Goal: Information Seeking & Learning: Compare options

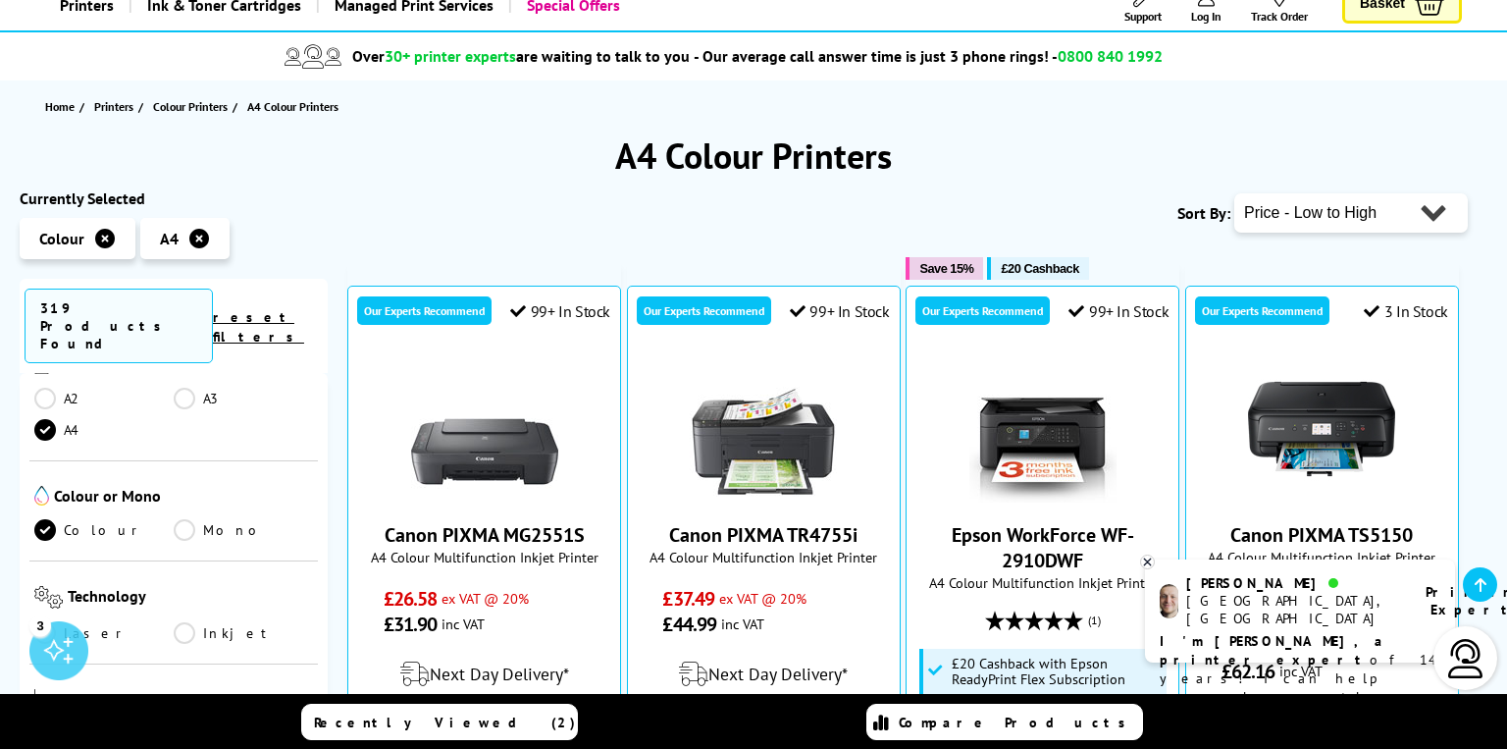
scroll to position [452, 0]
click at [53, 625] on link "Laser" at bounding box center [103, 636] width 139 height 22
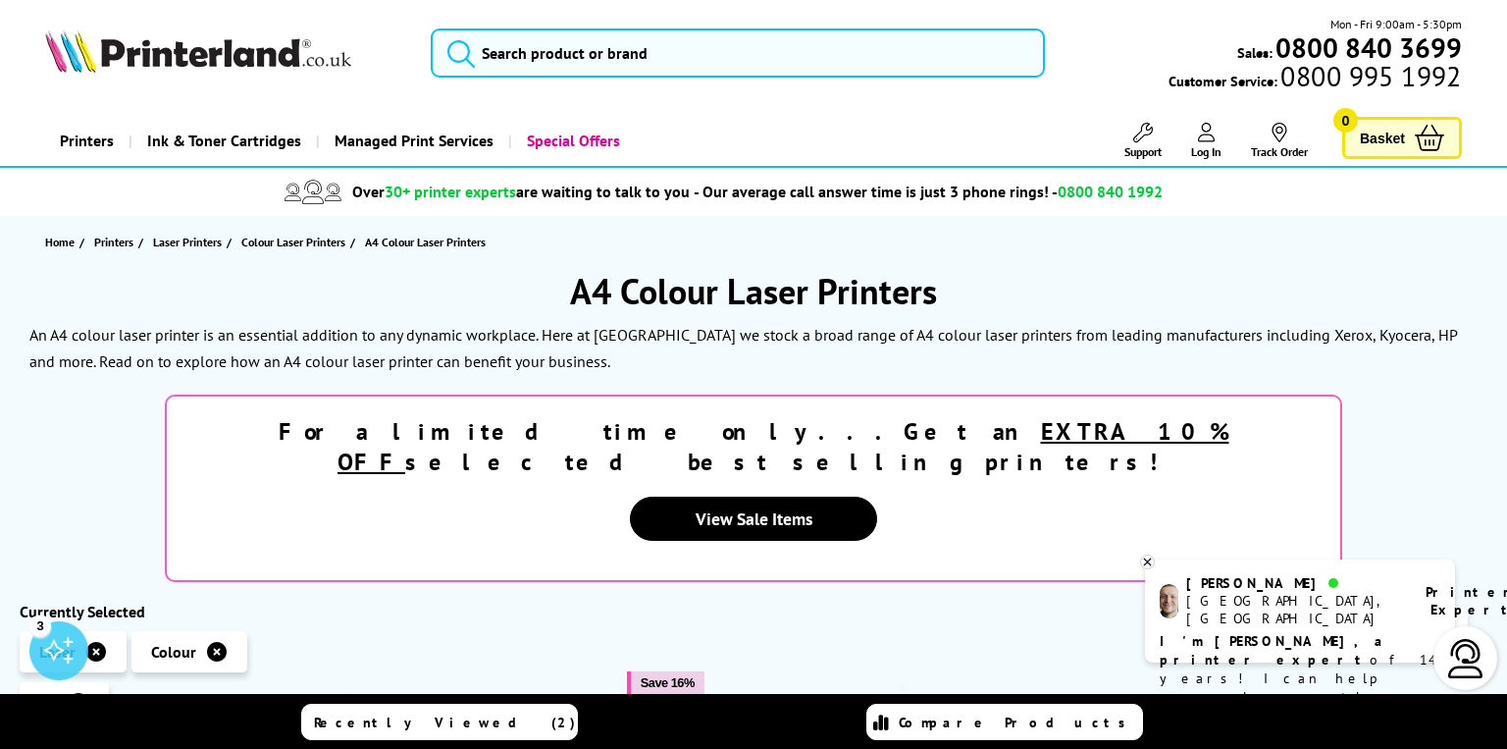
click at [206, 44] on img at bounding box center [198, 50] width 306 height 43
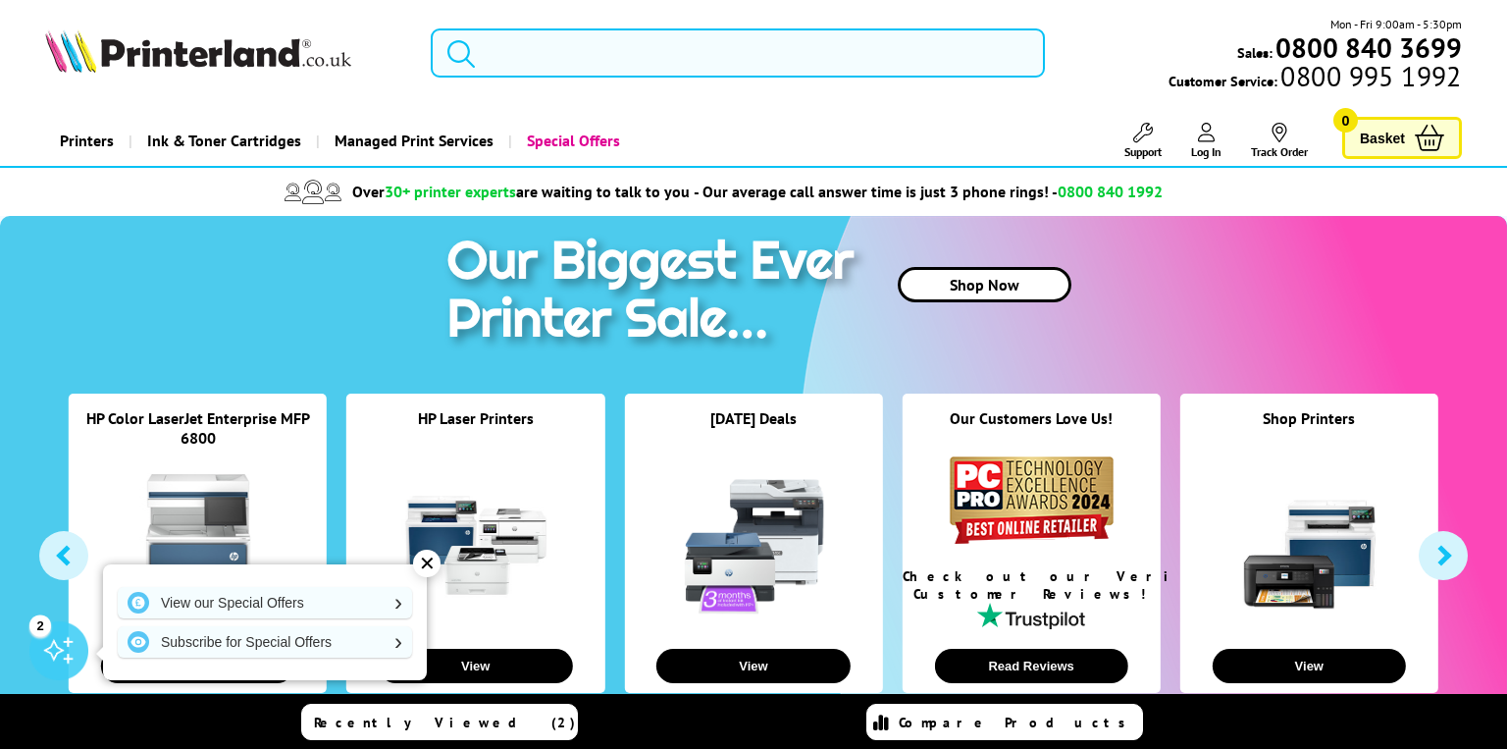
click at [563, 58] on input "search" at bounding box center [738, 52] width 614 height 49
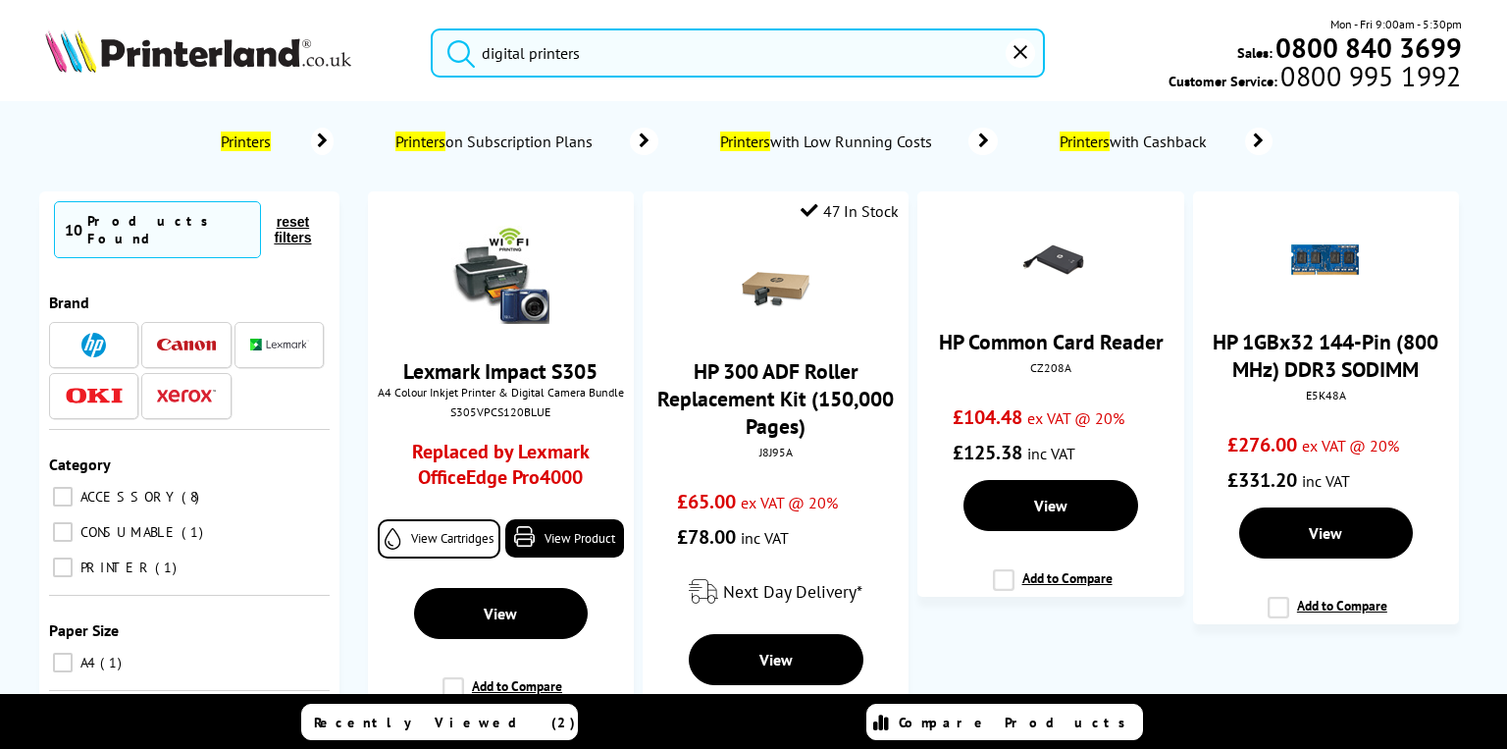
type input "digital printers"
click at [432, 28] on button "submit" at bounding box center [456, 49] width 49 height 43
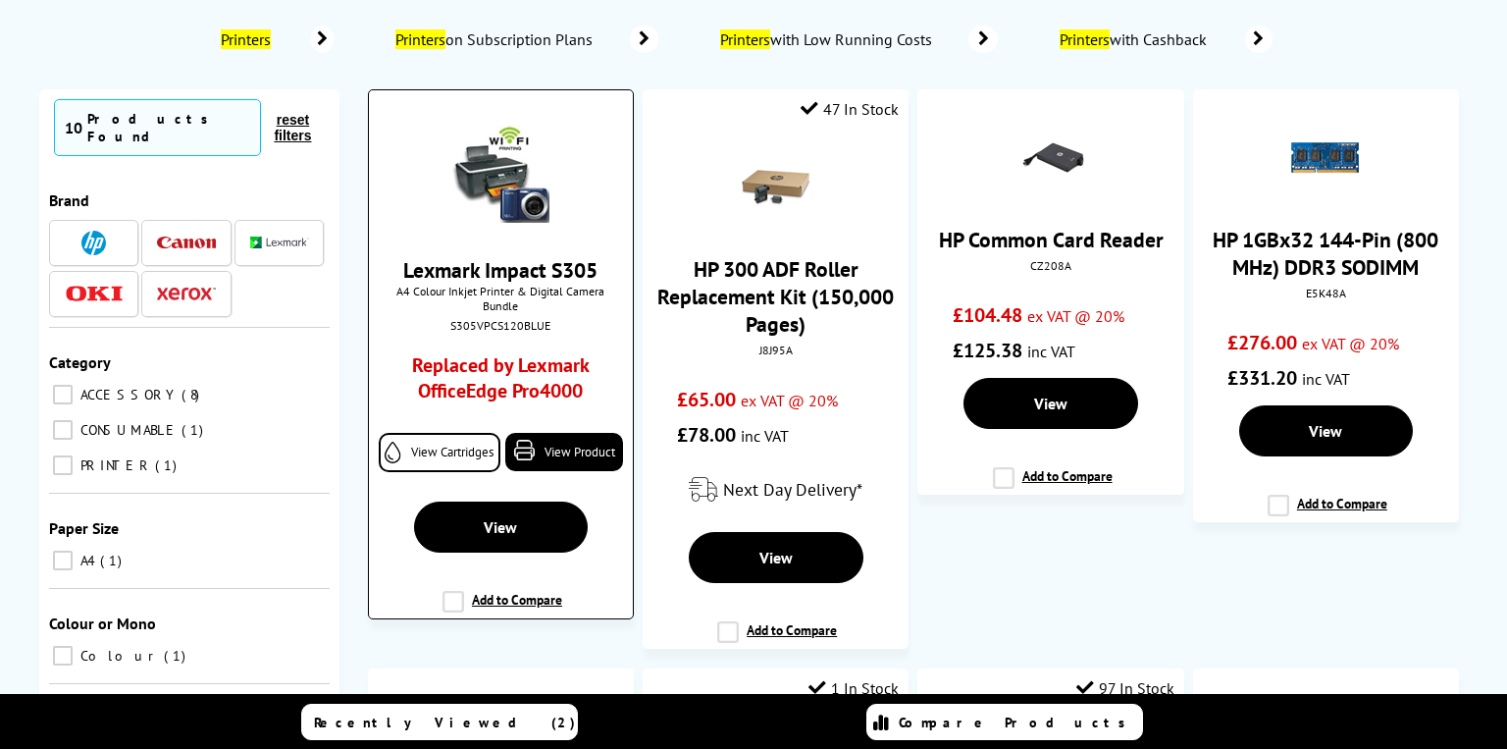
scroll to position [106, 0]
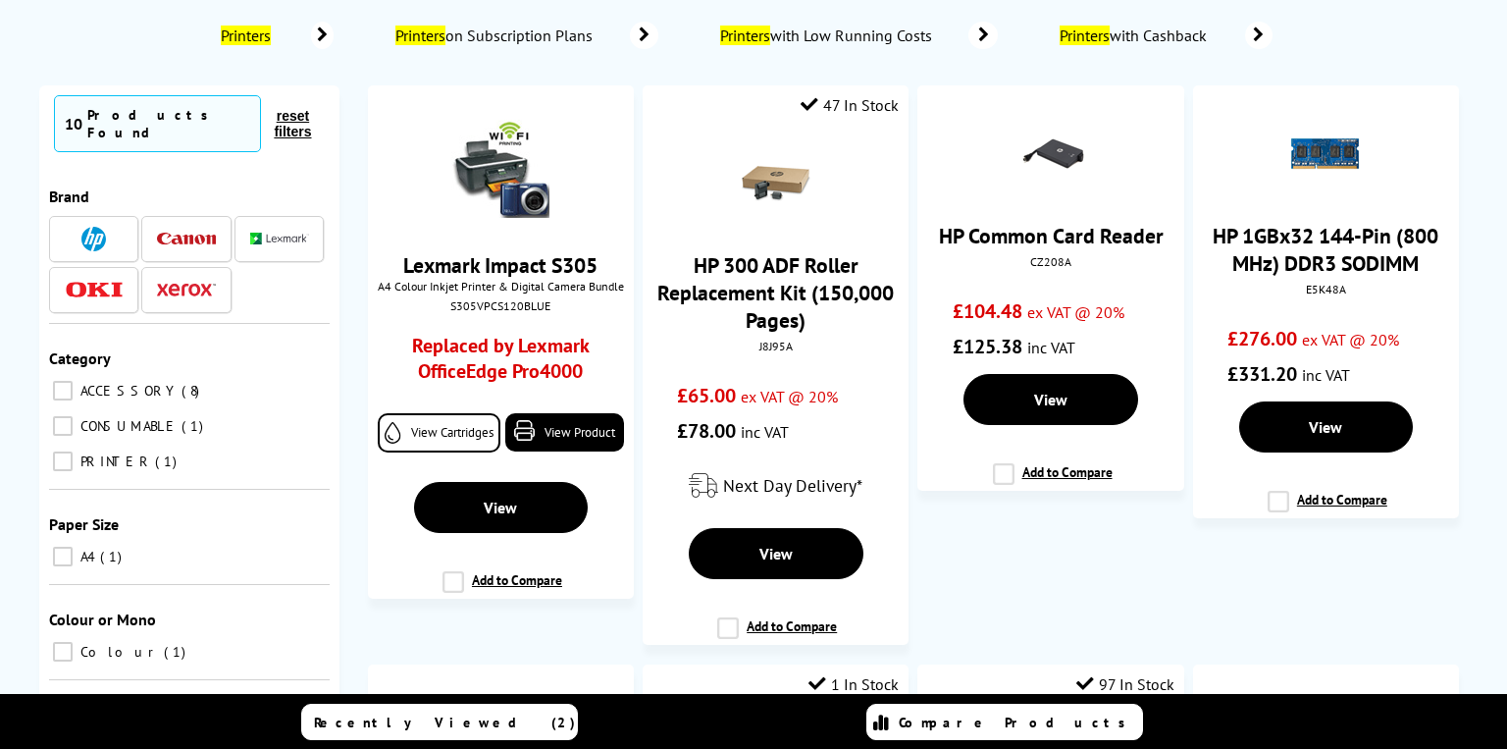
click at [63, 454] on input "PRINTER 1" at bounding box center [63, 461] width 20 height 20
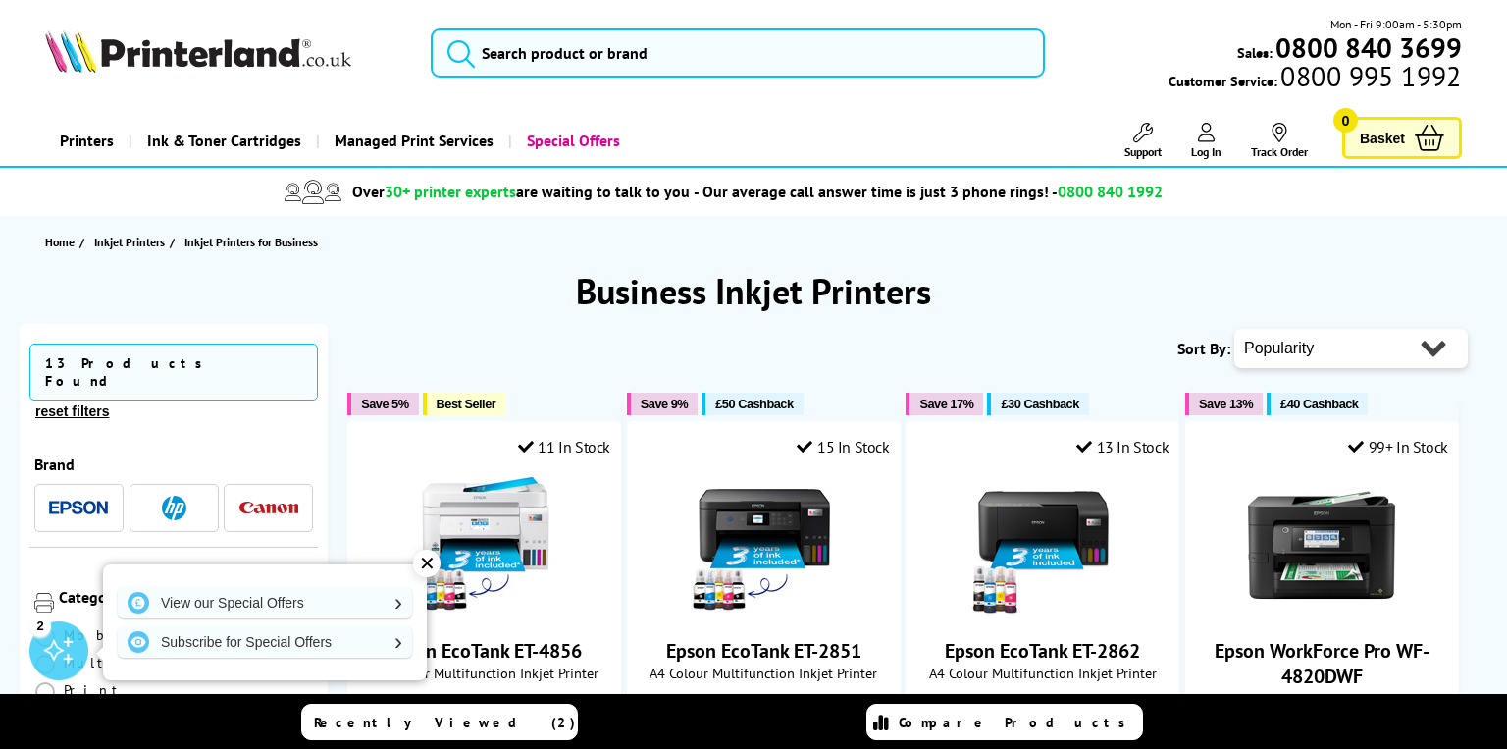
click at [1310, 348] on select "Popularity Rating Price - Low to High Price - High to Low Running Costs - Low t…" at bounding box center [1352, 348] width 234 height 39
select select "Price Descending"
click at [1235, 329] on select "Popularity Rating Price - Low to High Price - High to Low Running Costs - Low t…" at bounding box center [1352, 348] width 234 height 39
